Goal: Navigation & Orientation: Find specific page/section

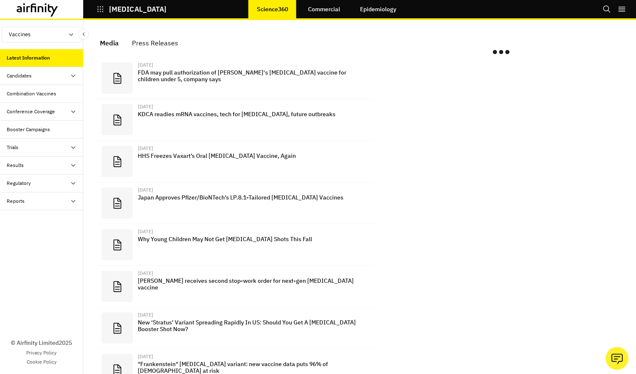
click at [55, 201] on div "Reports" at bounding box center [45, 200] width 77 height 7
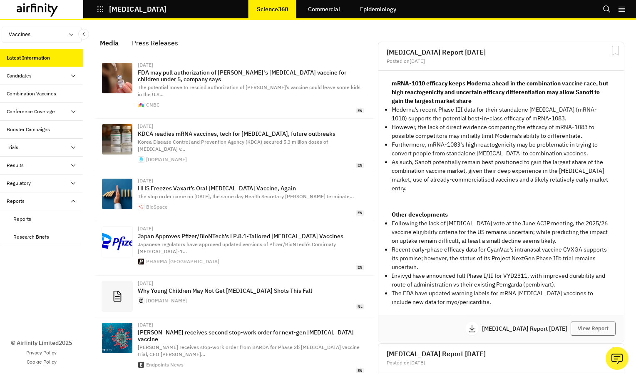
scroll to position [542, 243]
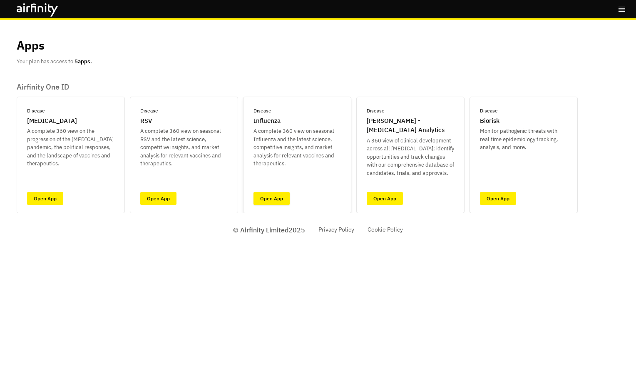
click at [268, 197] on link "Open App" at bounding box center [271, 198] width 36 height 13
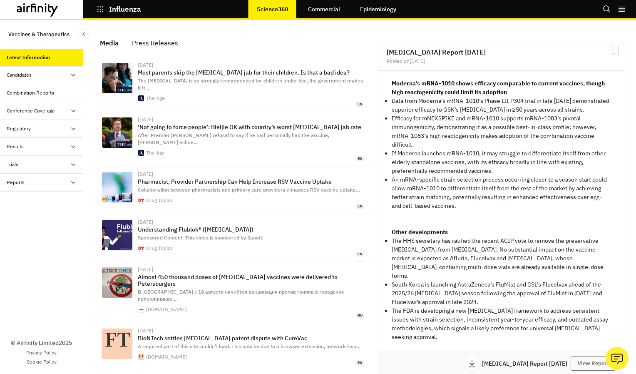
scroll to position [549, 243]
